Goal: Transaction & Acquisition: Purchase product/service

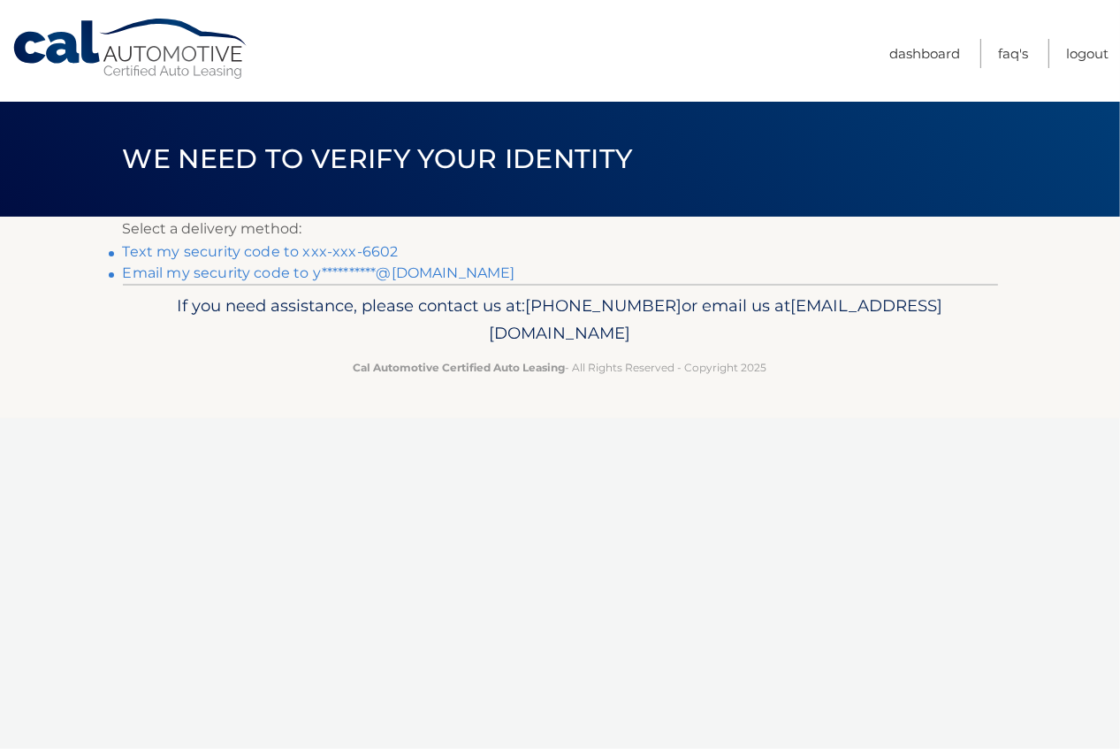
click at [177, 251] on link "Text my security code to xxx-xxx-6602" at bounding box center [261, 251] width 276 height 17
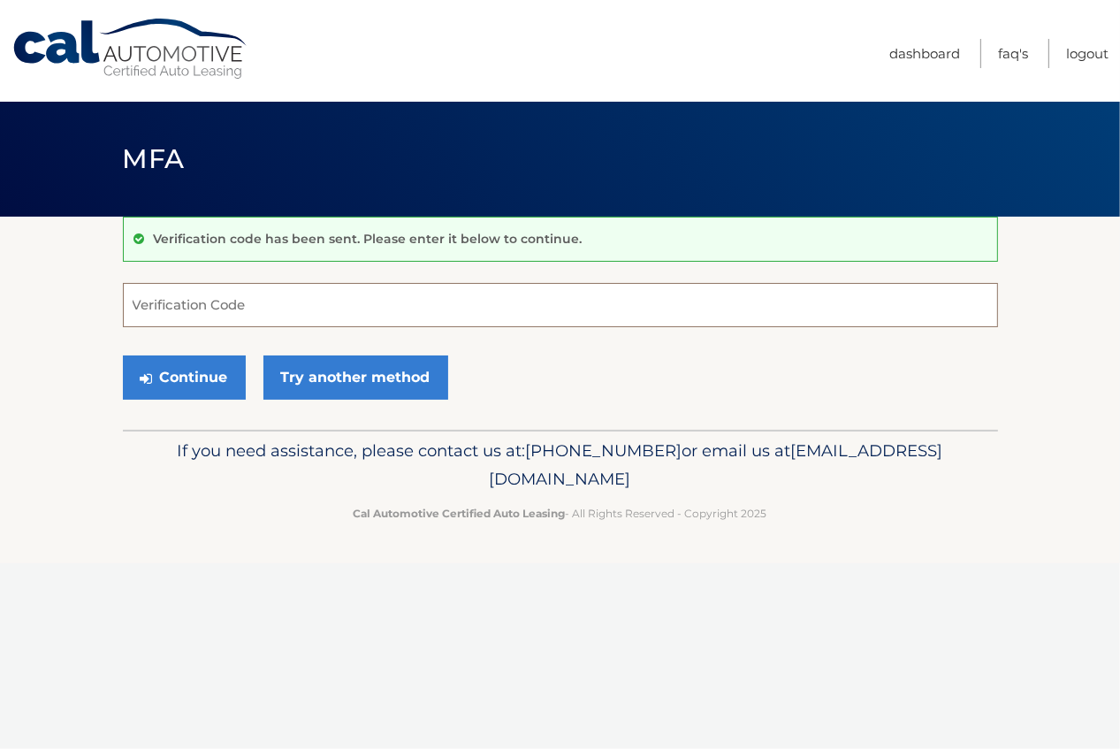
click at [189, 310] on input "Verification Code" at bounding box center [560, 305] width 875 height 44
click at [176, 306] on input "Verification Code" at bounding box center [560, 305] width 875 height 44
type input "028199"
click at [175, 378] on button "Continue" at bounding box center [184, 377] width 123 height 44
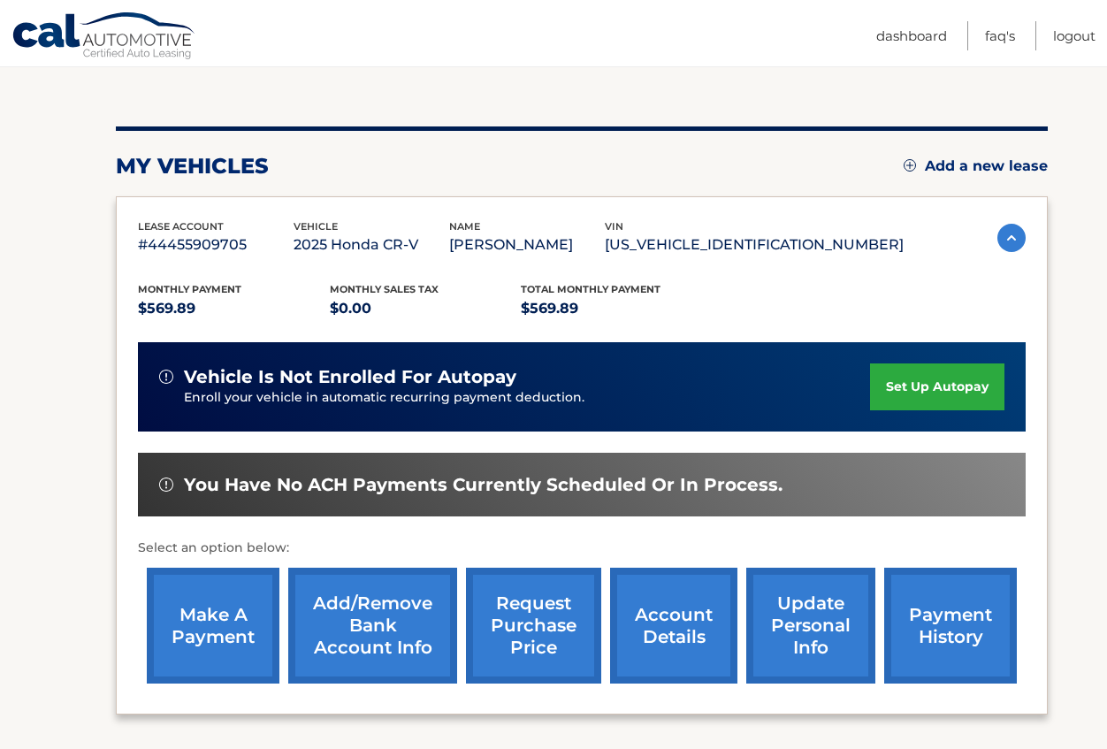
scroll to position [265, 0]
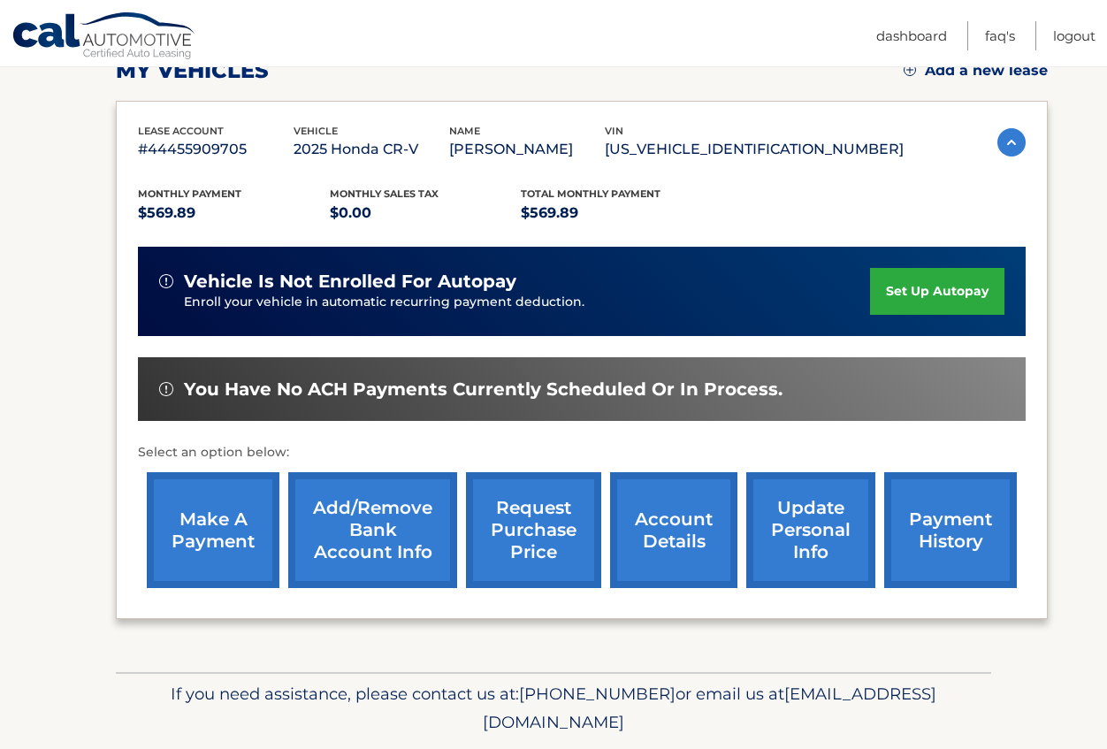
click at [216, 518] on link "make a payment" at bounding box center [213, 530] width 133 height 116
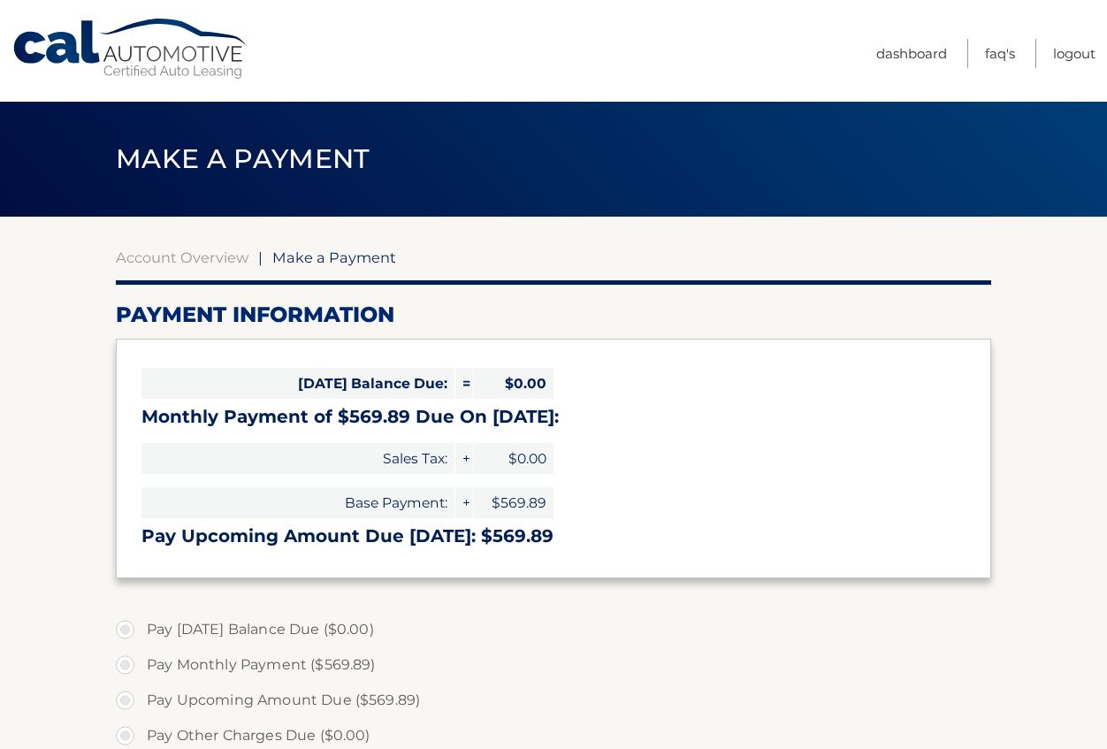
select select "Mzg3ZTBkNmItMjU0Ni00ZmQ5LWFiODEtYzZjOGE1YjAzZGVk"
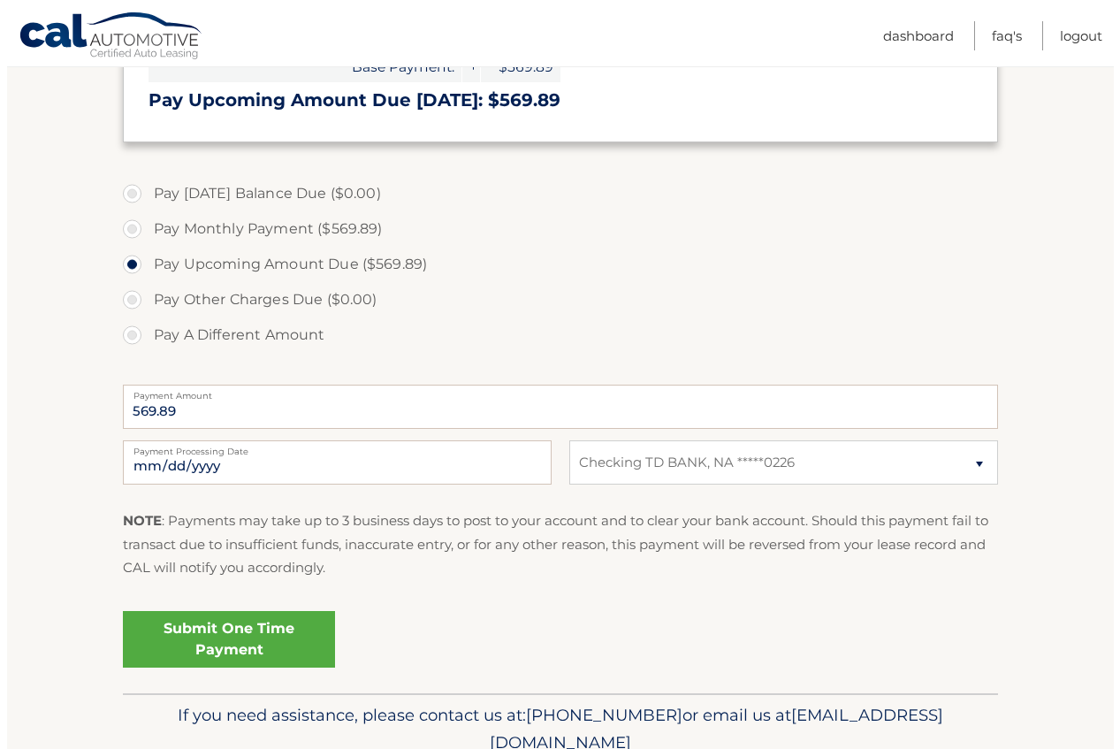
scroll to position [442, 0]
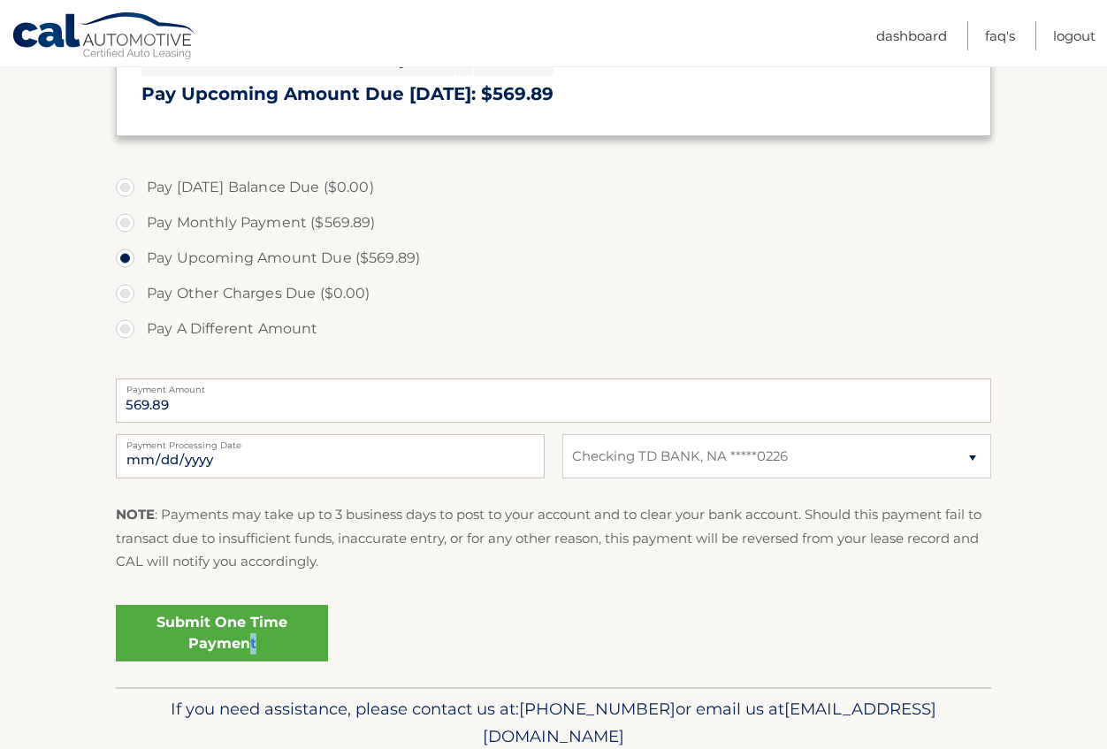
click at [254, 638] on link "Submit One Time Payment" at bounding box center [222, 633] width 212 height 57
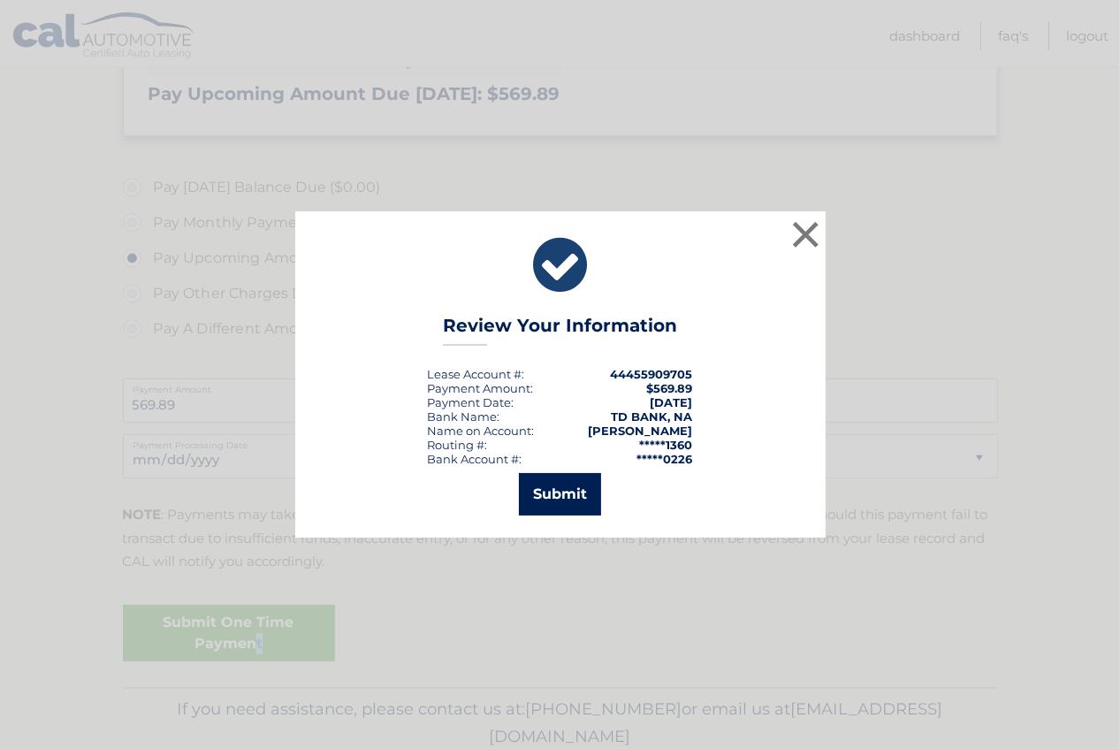
click at [559, 502] on button "Submit" at bounding box center [560, 494] width 82 height 42
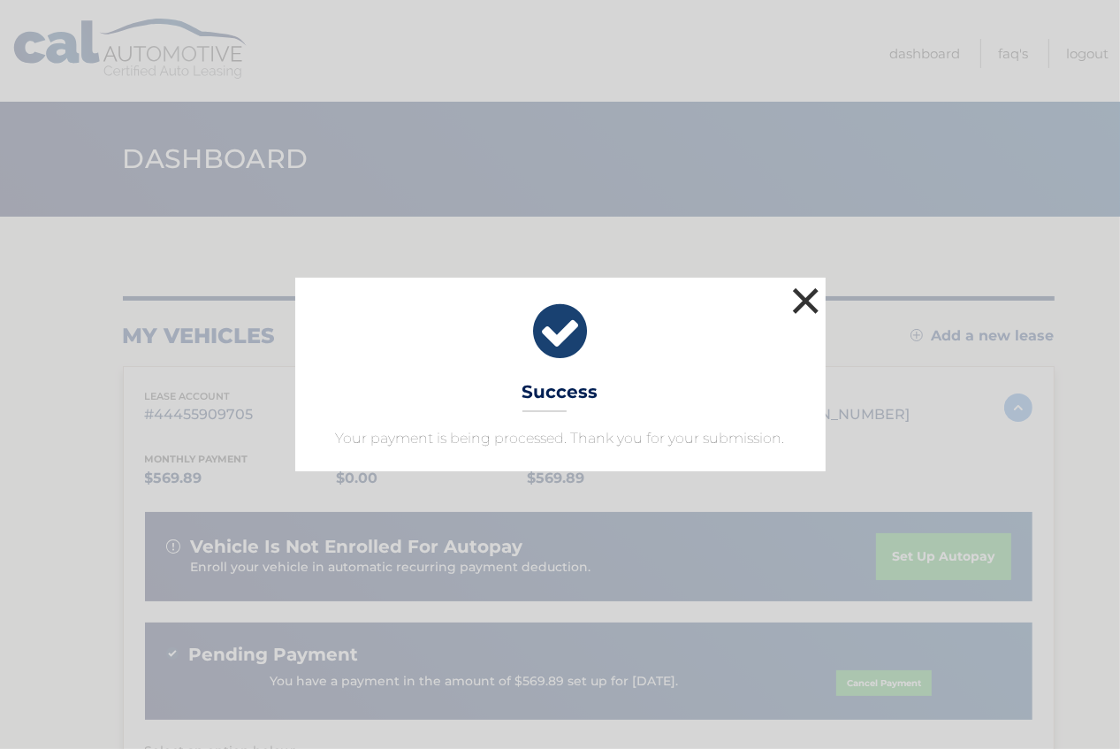
click at [804, 305] on button "×" at bounding box center [806, 300] width 35 height 35
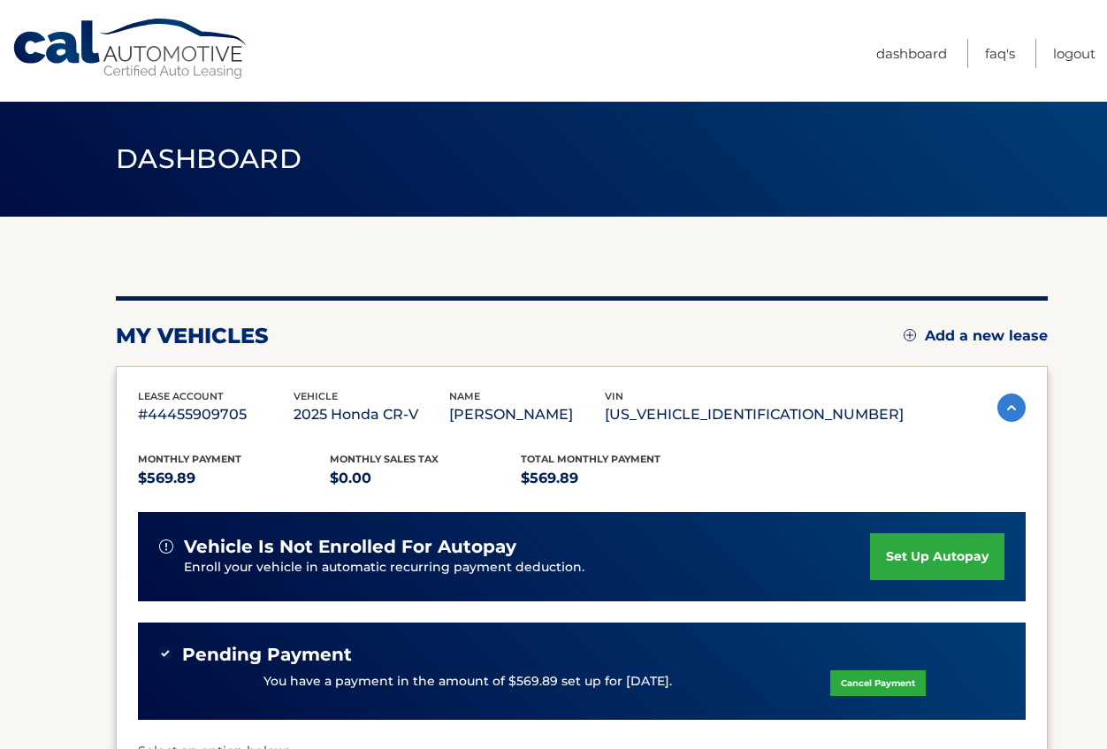
click at [831, 250] on div "my vehicles Add a new lease lease account #44455909705 vehicle 2025 Honda CR-V …" at bounding box center [582, 594] width 932 height 754
click at [1064, 52] on link "Logout" at bounding box center [1074, 53] width 42 height 29
